Goal: Ask a question: Ask a question

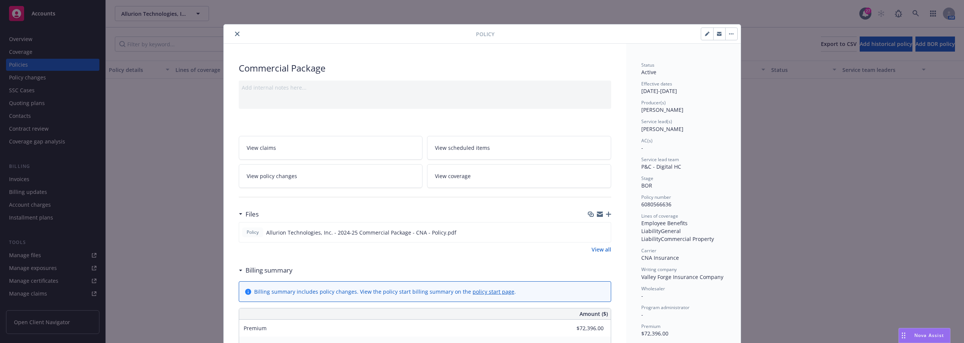
scroll to position [377, 0]
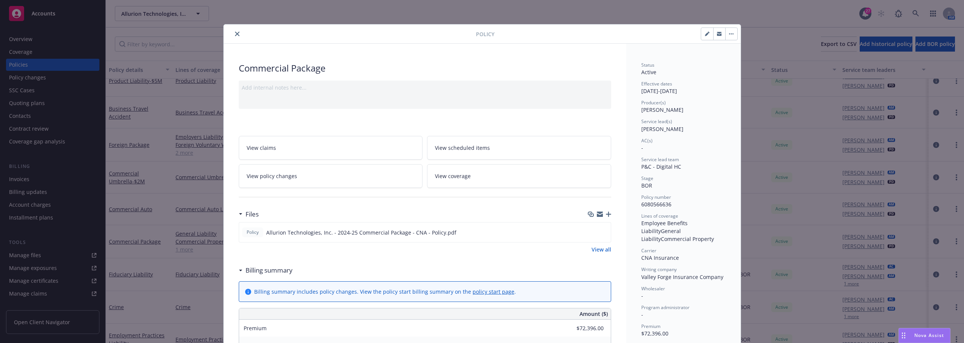
click at [913, 333] on div "Nova Assist" at bounding box center [929, 335] width 42 height 6
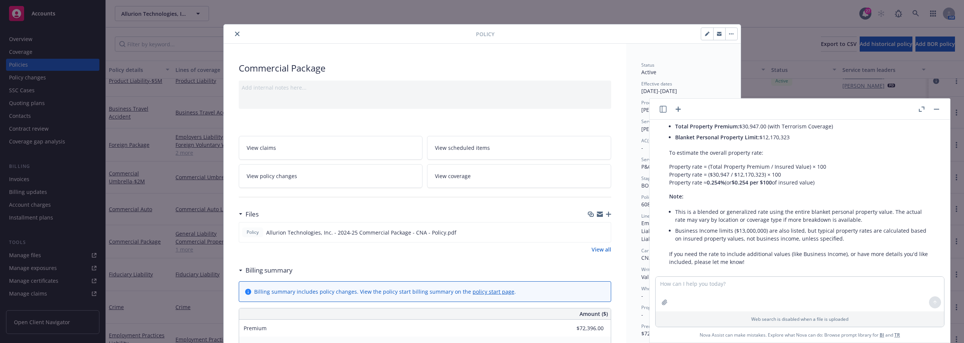
scroll to position [81, 0]
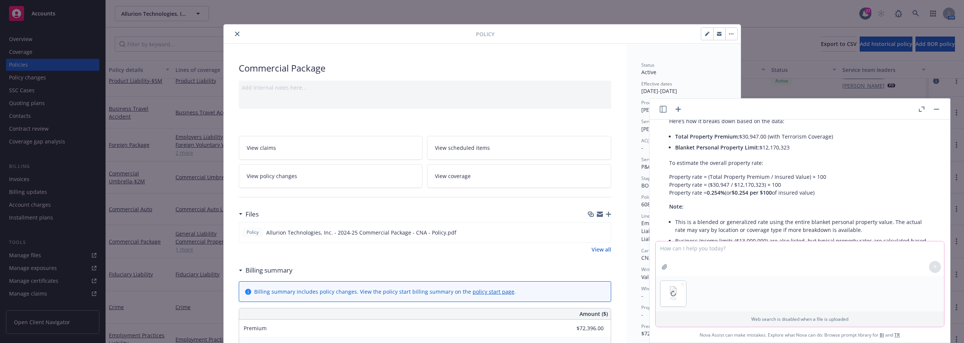
click at [778, 266] on textarea at bounding box center [800, 258] width 288 height 35
type textarea "What is the rate per $1000 in sales?"
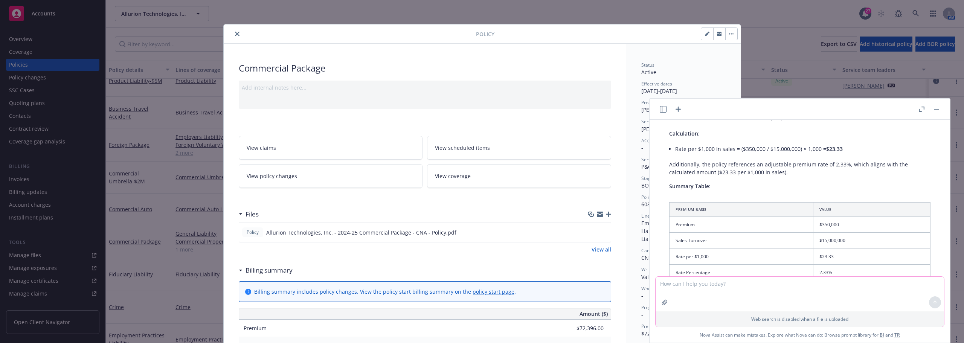
scroll to position [666, 0]
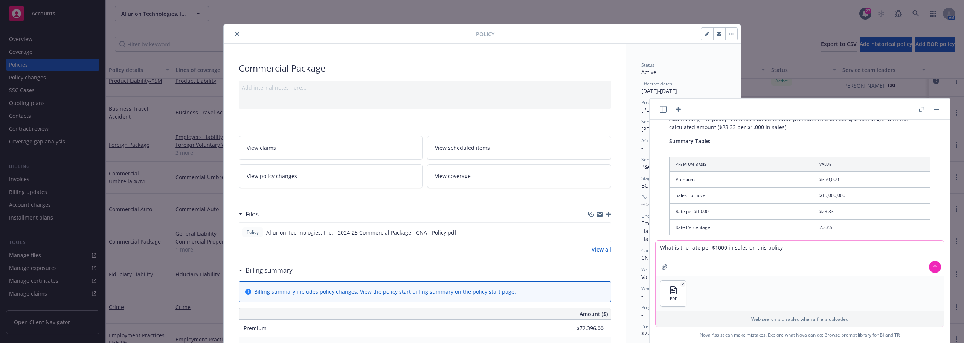
type textarea "What is the rate per $1000 in sales on this policy?"
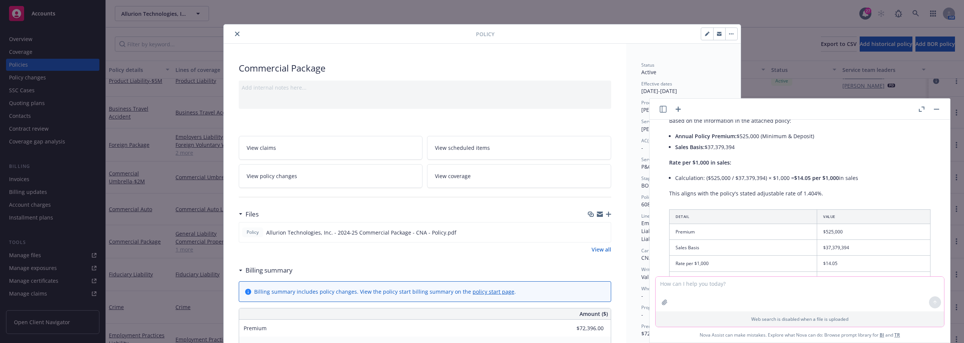
scroll to position [928, 0]
